Goal: Task Accomplishment & Management: Manage account settings

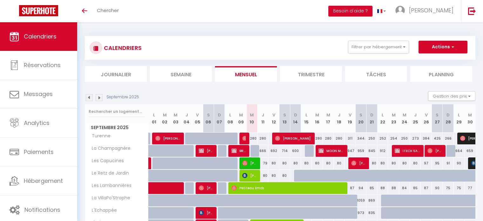
select select
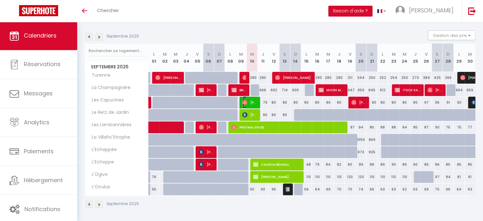
click at [254, 104] on span "[PERSON_NAME] Seri" at bounding box center [249, 102] width 14 height 12
select select "OK"
select select "1"
select select "0"
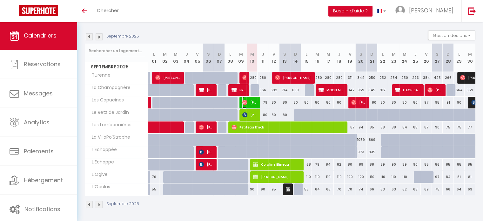
select select "1"
select select
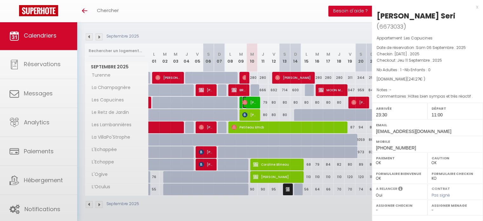
select select "49398"
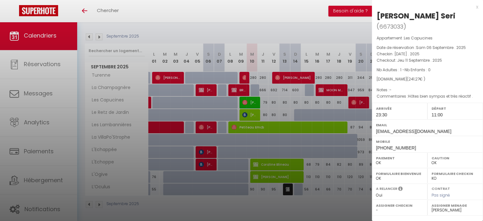
click at [472, 8] on div "x" at bounding box center [425, 7] width 106 height 8
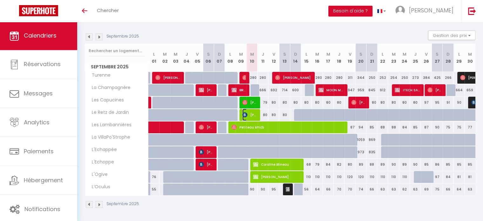
click at [254, 114] on span "[PERSON_NAME]" at bounding box center [249, 115] width 14 height 12
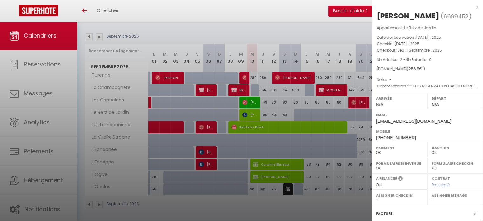
click at [472, 6] on div "x" at bounding box center [425, 7] width 106 height 8
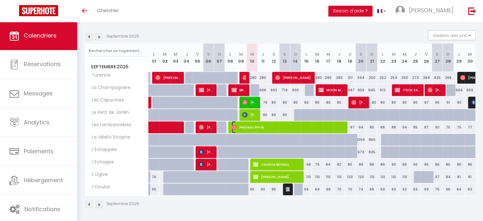
click at [307, 122] on span "Petiteau Emcb" at bounding box center [288, 127] width 112 height 12
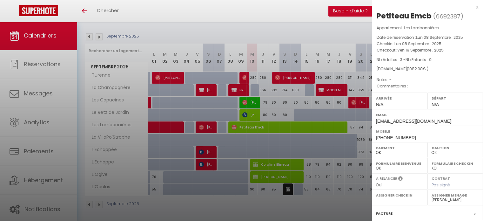
click at [472, 5] on div "x" at bounding box center [425, 7] width 106 height 8
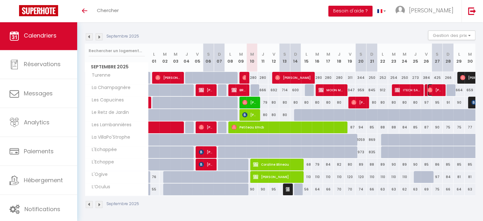
click at [439, 89] on span "[PERSON_NAME]" at bounding box center [435, 90] width 14 height 12
select select "52385"
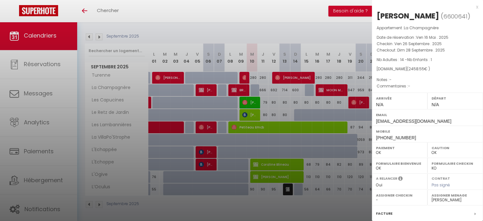
click at [472, 7] on div "x" at bounding box center [425, 7] width 106 height 8
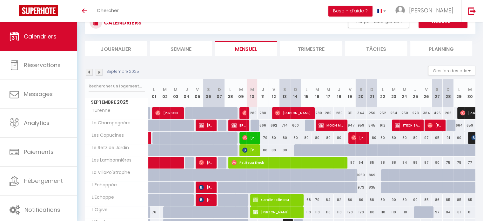
scroll to position [31, 0]
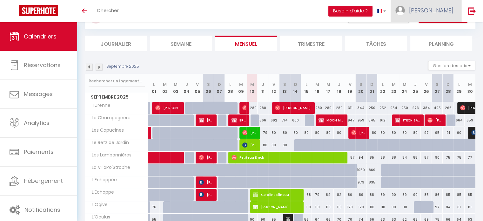
click at [429, 10] on span "[PERSON_NAME]" at bounding box center [431, 10] width 44 height 8
click at [292, 15] on div "Toggle menubar Chercher BUTTON Besoin d'aide ? Géraldine Paramètres Équipe" at bounding box center [262, 11] width 433 height 22
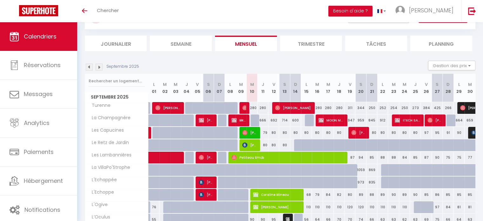
scroll to position [0, 0]
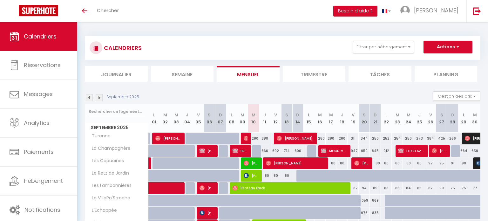
select select
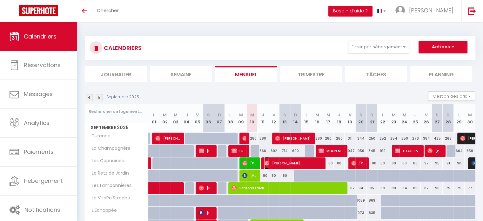
click at [297, 163] on span "[PERSON_NAME]" at bounding box center [293, 163] width 59 height 12
select select "OK"
select select "0"
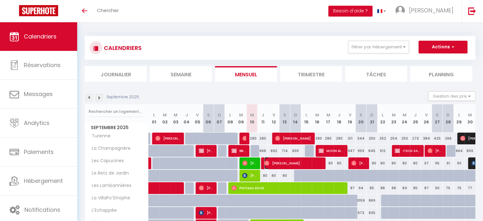
select select "1"
select select
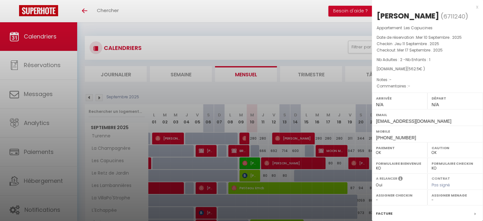
click at [329, 90] on div at bounding box center [241, 110] width 483 height 221
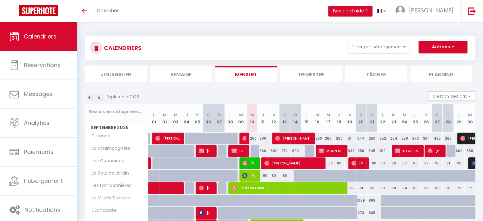
click at [99, 96] on img at bounding box center [99, 97] width 7 height 7
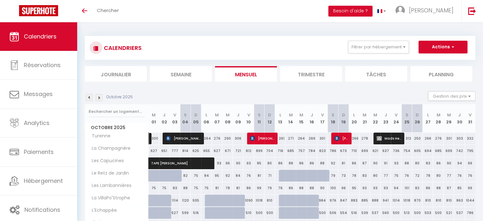
click at [149, 140] on link at bounding box center [150, 139] width 3 height 12
select select "51785"
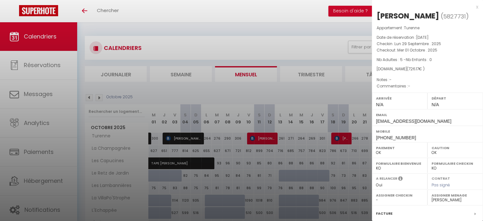
click at [240, 89] on div at bounding box center [241, 110] width 483 height 221
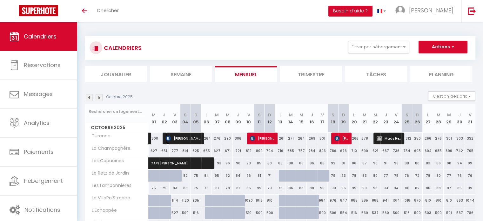
click at [178, 134] on span "[PERSON_NAME]" at bounding box center [183, 138] width 35 height 12
select select "KO"
select select "49398"
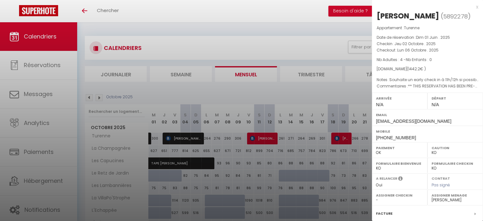
click at [265, 137] on div at bounding box center [241, 110] width 483 height 221
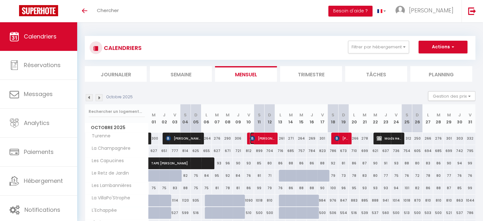
click at [259, 141] on span "[PERSON_NAME]" at bounding box center [262, 138] width 24 height 12
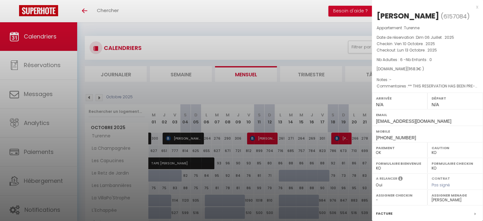
click at [344, 139] on div at bounding box center [241, 110] width 483 height 221
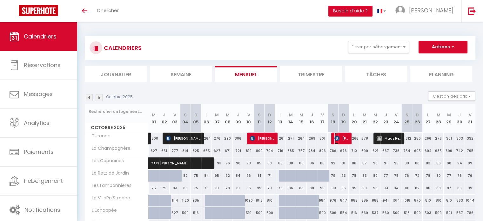
click at [336, 137] on img at bounding box center [337, 138] width 5 height 5
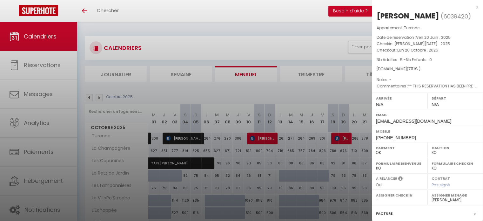
click at [330, 91] on div at bounding box center [241, 110] width 483 height 221
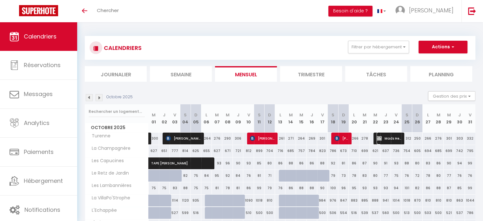
click at [392, 138] on span "Mads Heerulff" at bounding box center [389, 138] width 24 height 12
select select
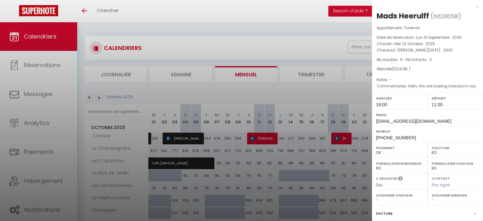
click at [342, 91] on div at bounding box center [241, 110] width 483 height 221
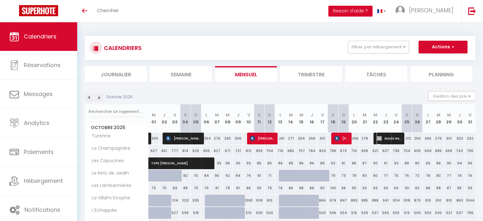
click at [392, 139] on span "Mads Heerulff" at bounding box center [389, 138] width 24 height 12
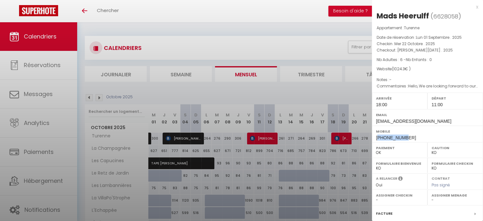
click at [392, 139] on span "[PHONE_NUMBER]" at bounding box center [396, 137] width 40 height 5
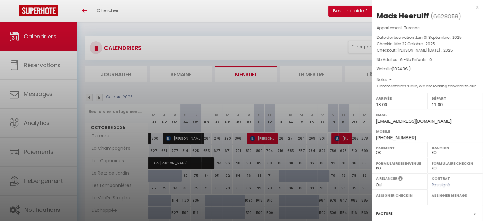
click at [348, 95] on div at bounding box center [241, 110] width 483 height 221
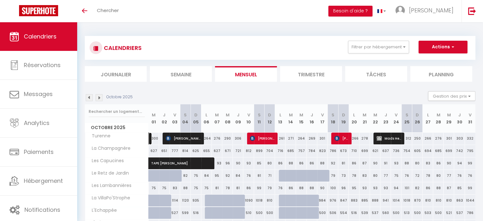
click at [149, 138] on link at bounding box center [150, 139] width 3 height 12
select select "OK"
select select "0"
select select "51785"
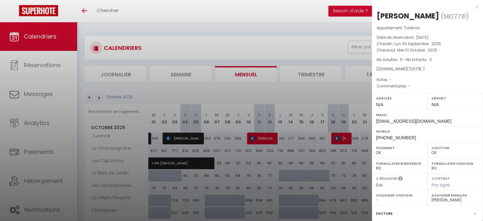
click at [264, 95] on div at bounding box center [241, 110] width 483 height 221
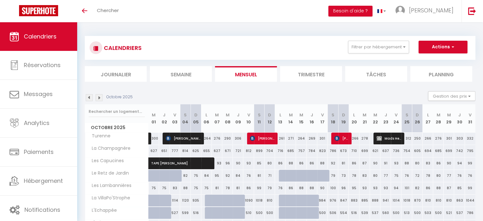
click at [88, 98] on img at bounding box center [89, 97] width 7 height 7
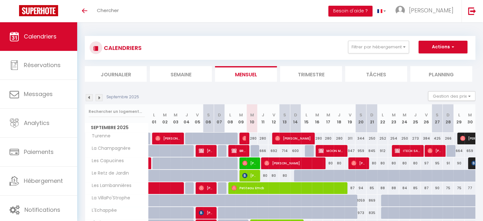
click at [388, 137] on div "254" at bounding box center [393, 139] width 11 height 12
type input "254"
type input "[DATE]"
type input "Mer 24 Septembre 2025"
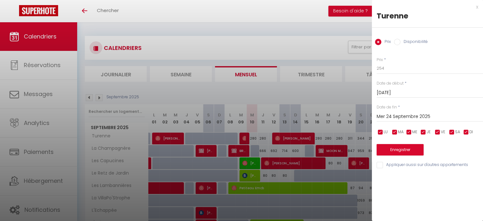
click at [327, 93] on div at bounding box center [241, 110] width 483 height 221
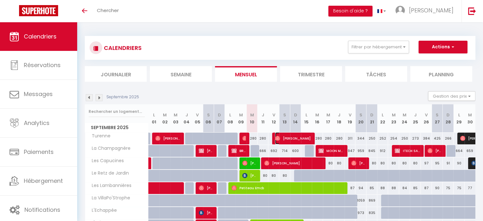
click at [298, 137] on span "[PERSON_NAME]" at bounding box center [293, 138] width 36 height 12
select select "49398"
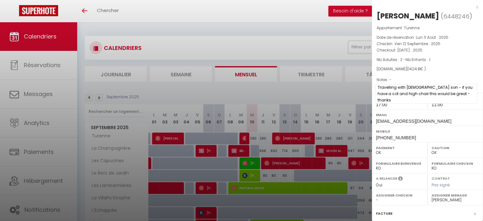
click at [441, 87] on span "Travelling with [DEMOGRAPHIC_DATA] son - if you have a cot and high chair this …" at bounding box center [426, 94] width 102 height 20
click at [347, 92] on div at bounding box center [241, 110] width 483 height 221
